Goal: Contribute content: Add original content to the website for others to see

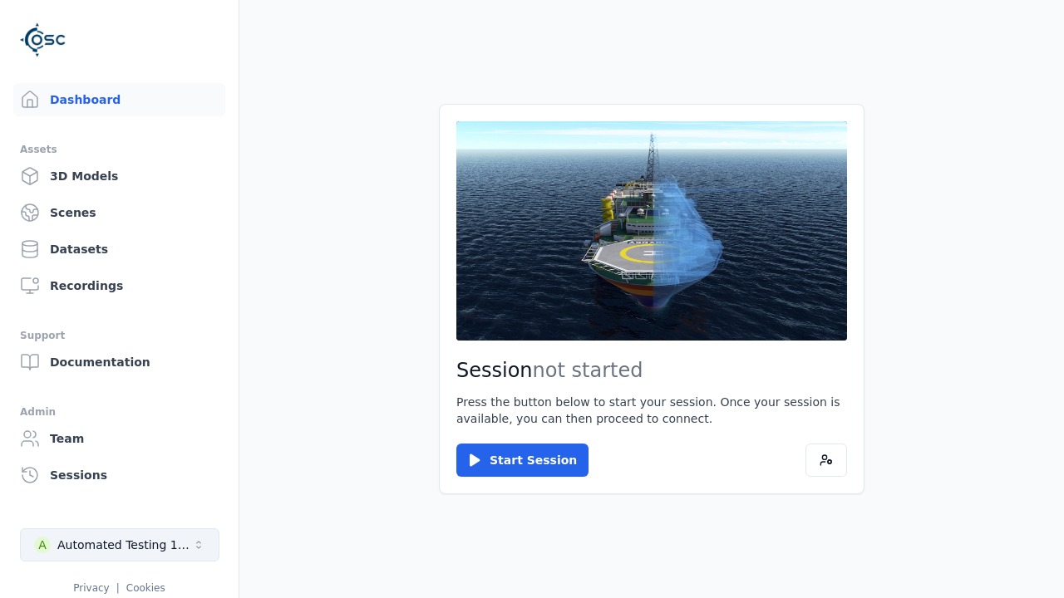
click at [120, 545] on div "Automated Testing 1 - Playwright" at bounding box center [124, 545] width 135 height 17
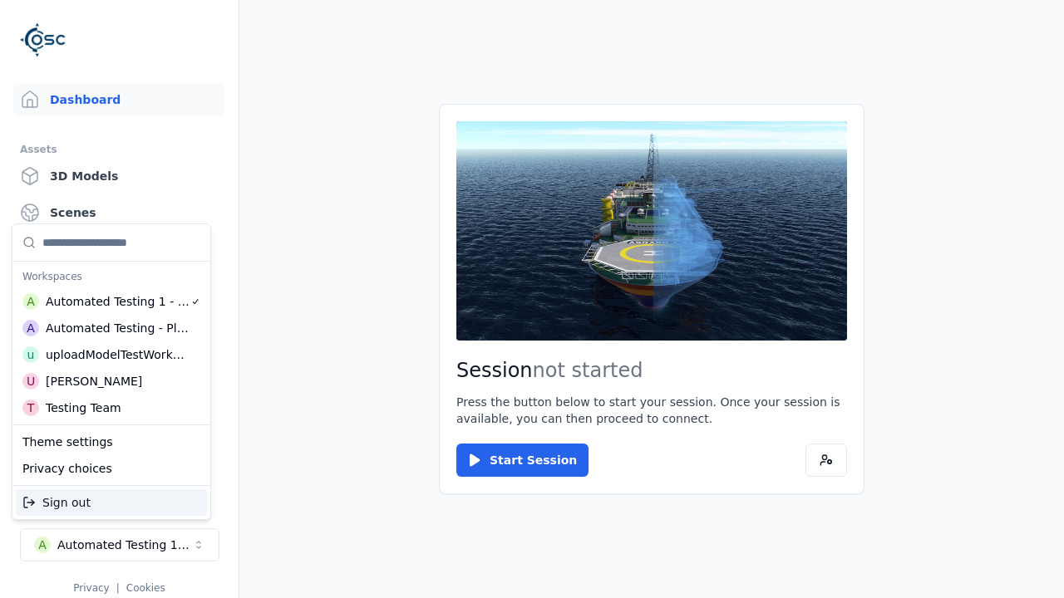
click at [111, 328] on div "Automated Testing - Playwright" at bounding box center [118, 328] width 144 height 17
click at [532, 299] on html "Support Dashboard Assets 3D Models Scenes Datasets Recordings Support Documenta…" at bounding box center [532, 299] width 1064 height 598
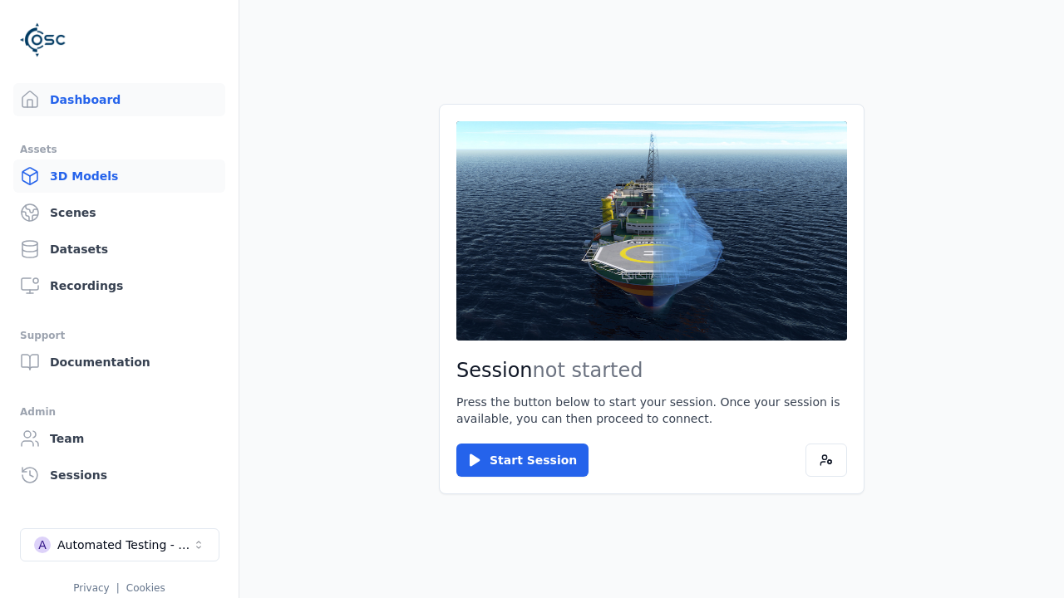
click at [119, 176] on link "3D Models" at bounding box center [119, 176] width 212 height 33
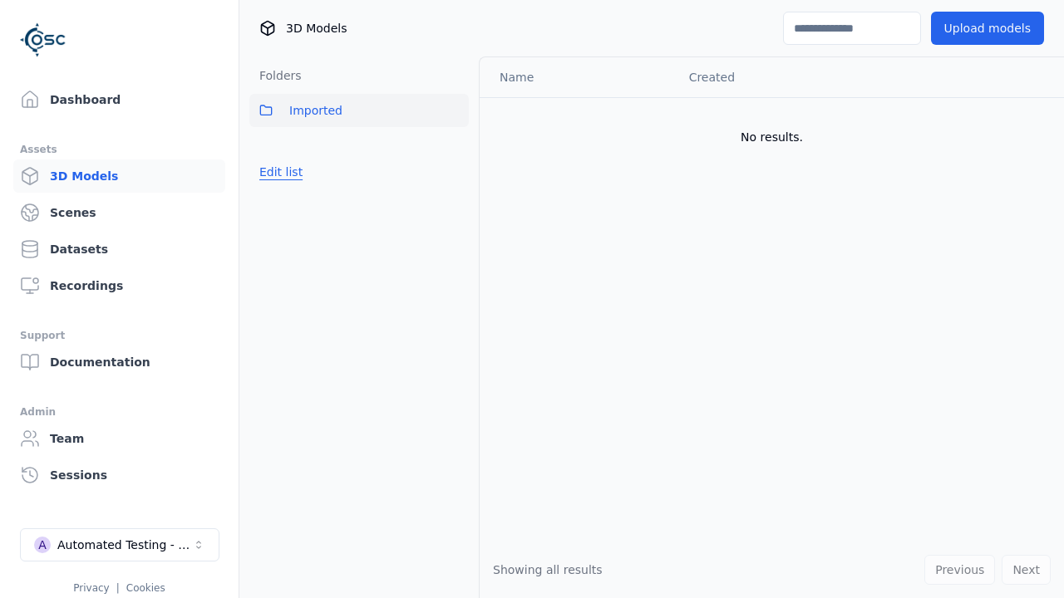
click at [281, 172] on button "Edit list" at bounding box center [280, 172] width 63 height 30
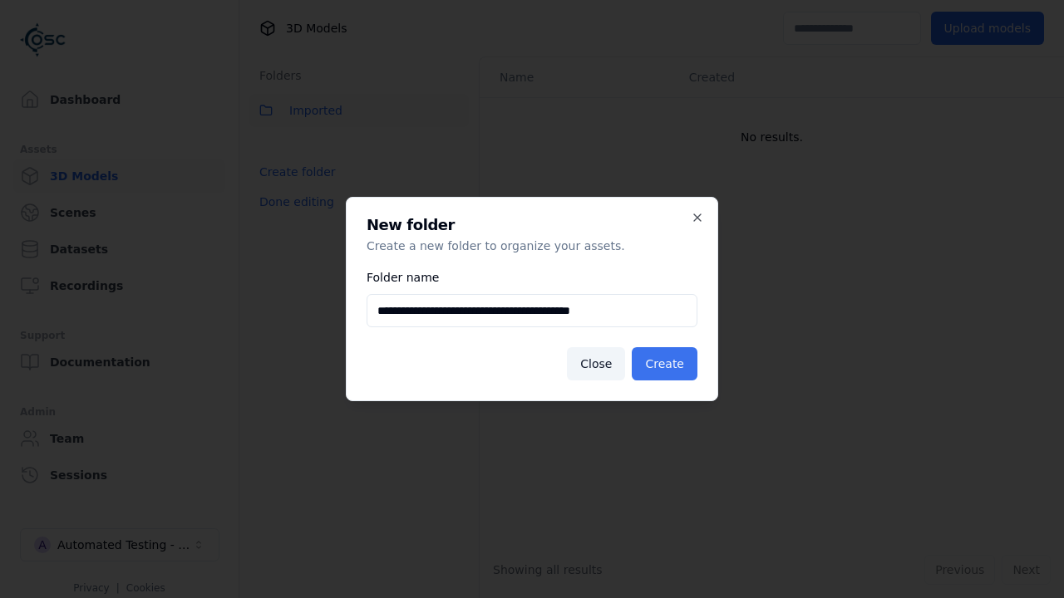
type input "**********"
click at [664, 364] on button "Create" at bounding box center [665, 363] width 66 height 33
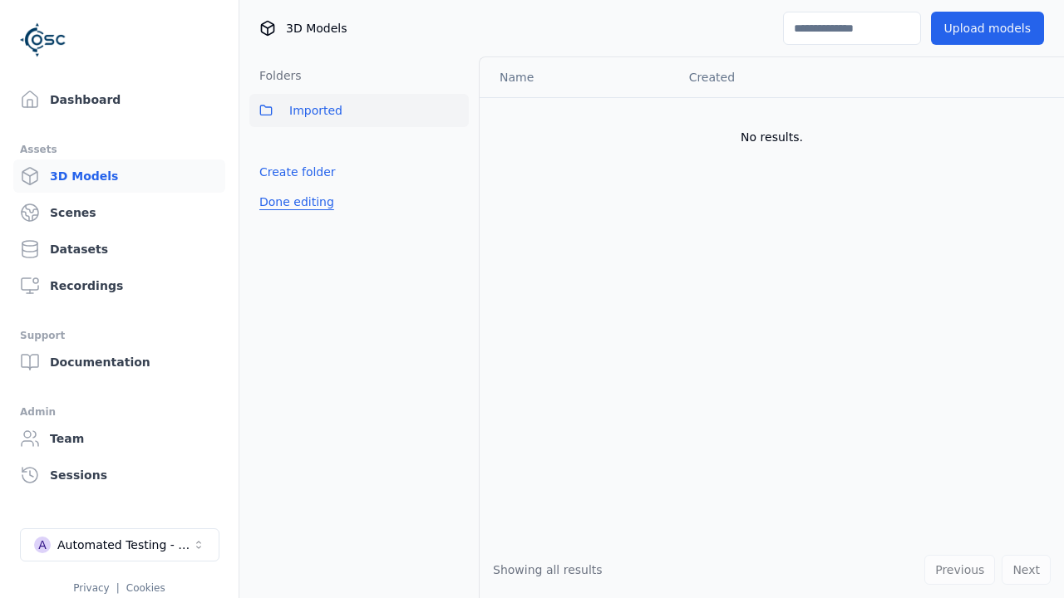
click at [296, 202] on button "Done editing" at bounding box center [296, 202] width 95 height 30
click at [281, 187] on button "Edit list" at bounding box center [280, 172] width 63 height 30
click at [455, 147] on html "Support Dashboard Assets 3D Models Scenes Datasets Recordings Support Documenta…" at bounding box center [532, 299] width 1064 height 598
